Goal: Transaction & Acquisition: Purchase product/service

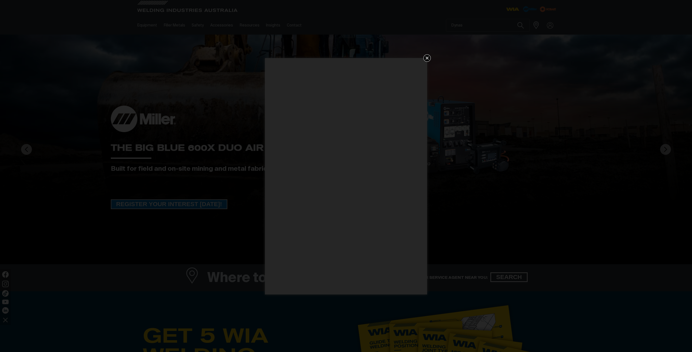
click at [427, 58] on icon "Get 5 WIA Welding Guides Free!" at bounding box center [426, 57] width 3 height 3
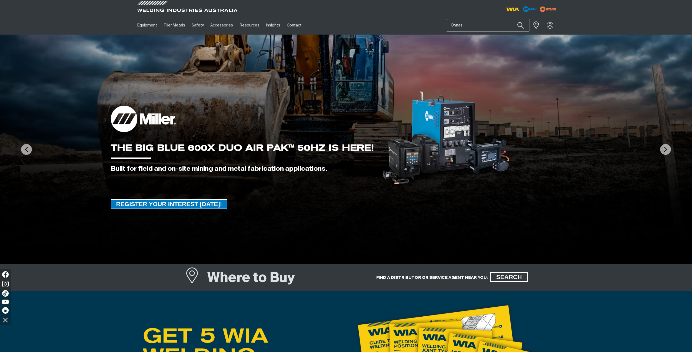
click at [472, 24] on input "Dynas" at bounding box center [487, 25] width 83 height 12
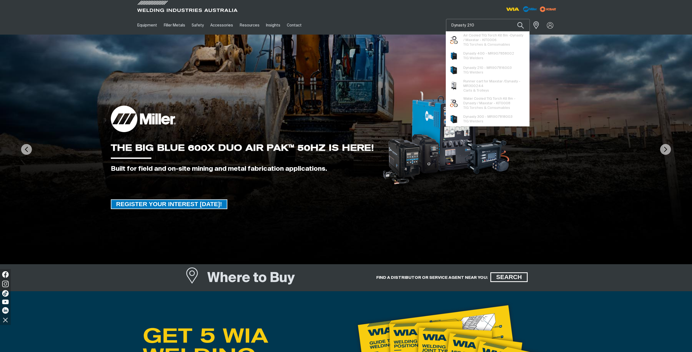
type input "Dynasty 210"
click at [511, 19] on button "Search products" at bounding box center [520, 25] width 18 height 13
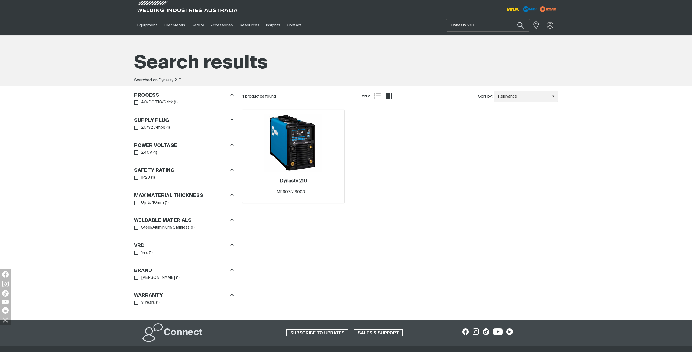
click at [304, 135] on img at bounding box center [293, 143] width 58 height 58
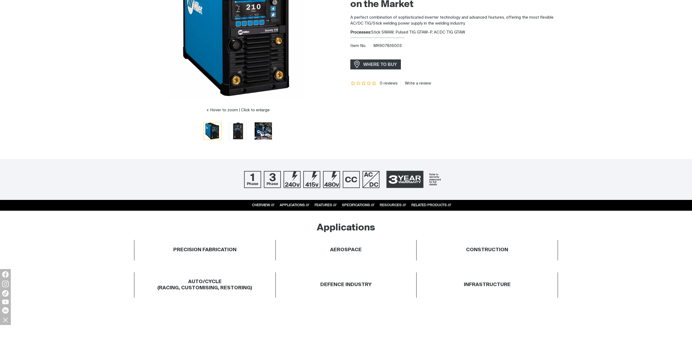
scroll to position [116, 0]
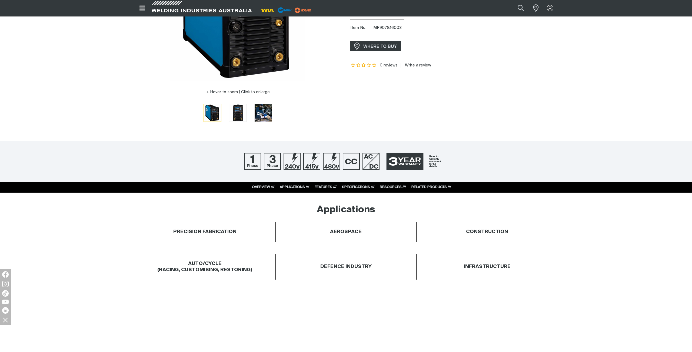
click at [316, 189] on div "FEATURES ///" at bounding box center [326, 187] width 22 height 5
click at [319, 188] on link "FEATURES ///" at bounding box center [326, 187] width 22 height 4
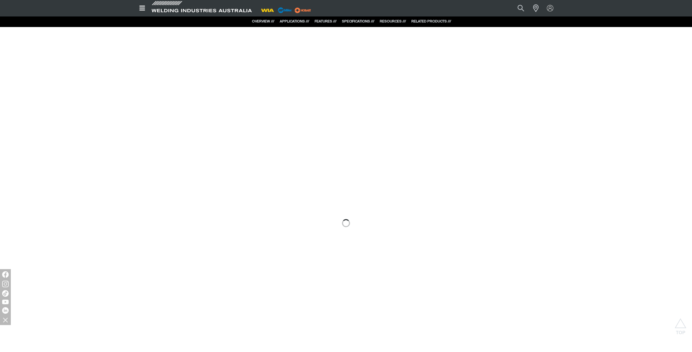
scroll to position [378, 0]
click at [388, 164] on div at bounding box center [346, 222] width 692 height 389
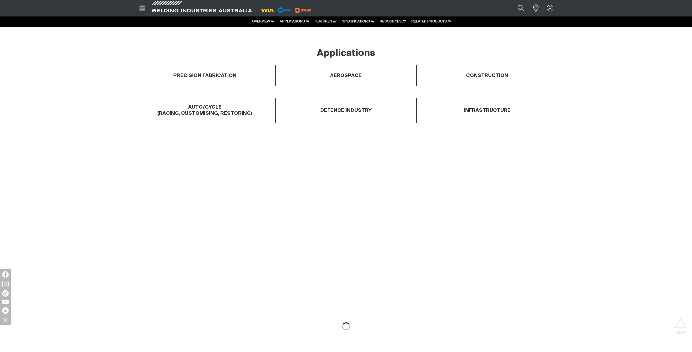
scroll to position [0, 0]
